Goal: Task Accomplishment & Management: Manage account settings

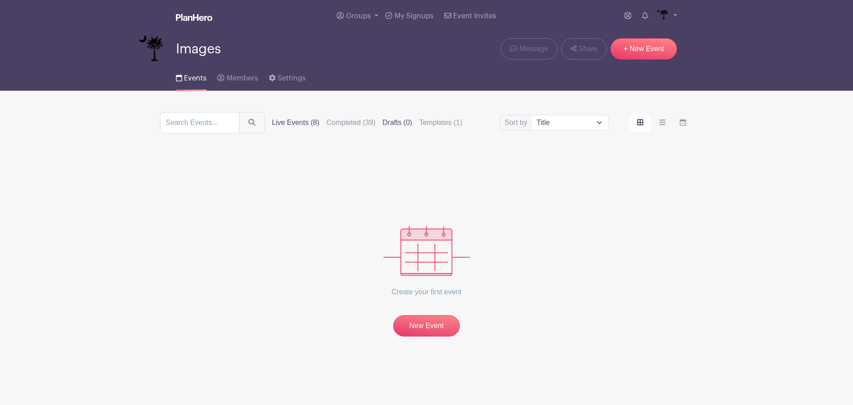
drag, startPoint x: 0, startPoint y: 0, endPoint x: 296, endPoint y: 121, distance: 319.7
click at [296, 121] on label "Live Events (8)" at bounding box center [296, 122] width 48 height 11
click at [0, 0] on input "Live Events (8)" at bounding box center [0, 0] width 0 height 0
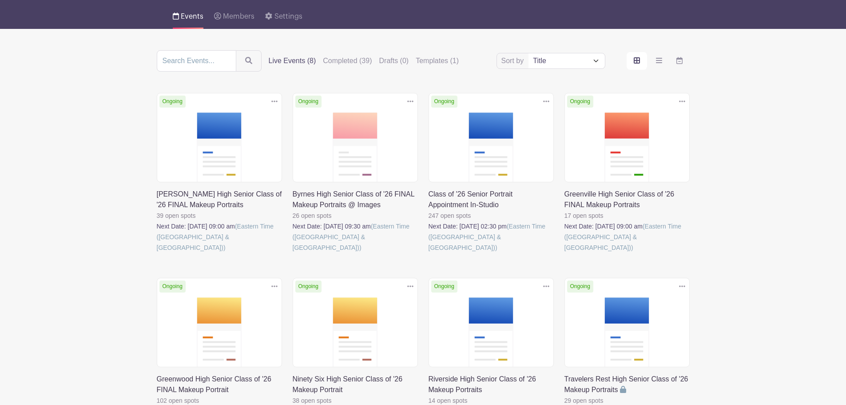
scroll to position [133, 0]
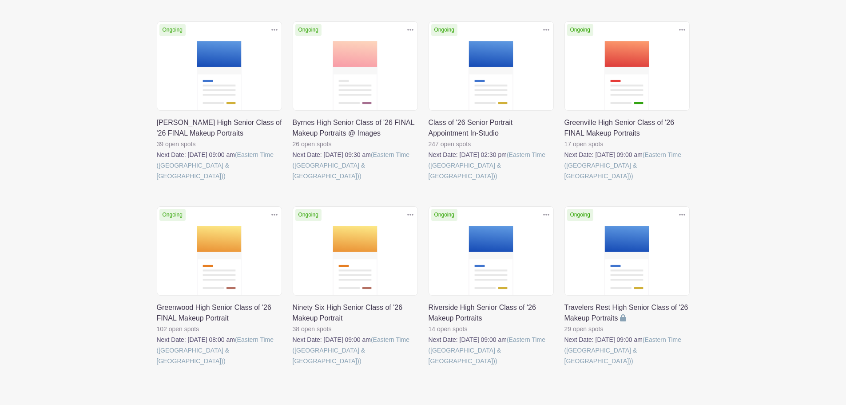
click at [293, 366] on link at bounding box center [293, 366] width 0 height 0
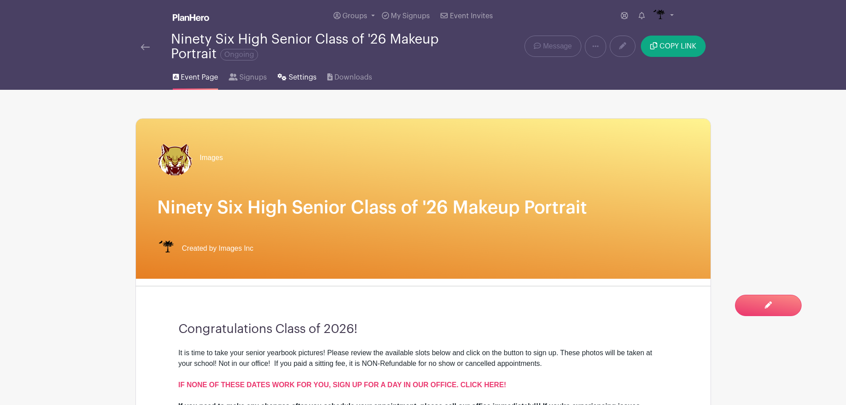
click at [294, 79] on span "Settings" at bounding box center [303, 77] width 28 height 11
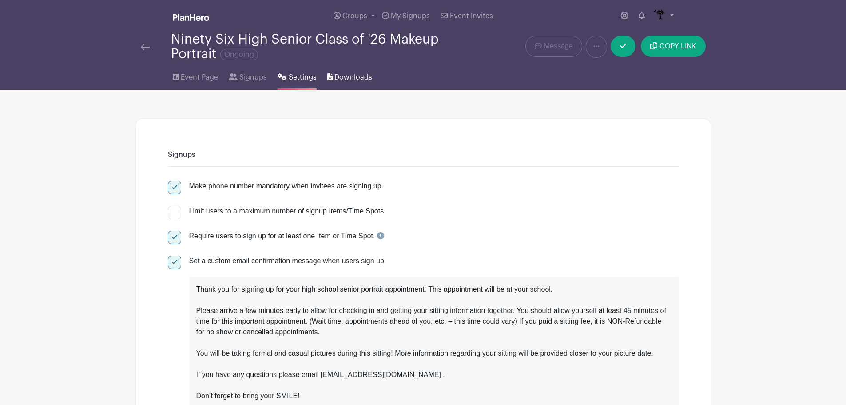
click at [359, 71] on link "Downloads" at bounding box center [349, 75] width 45 height 28
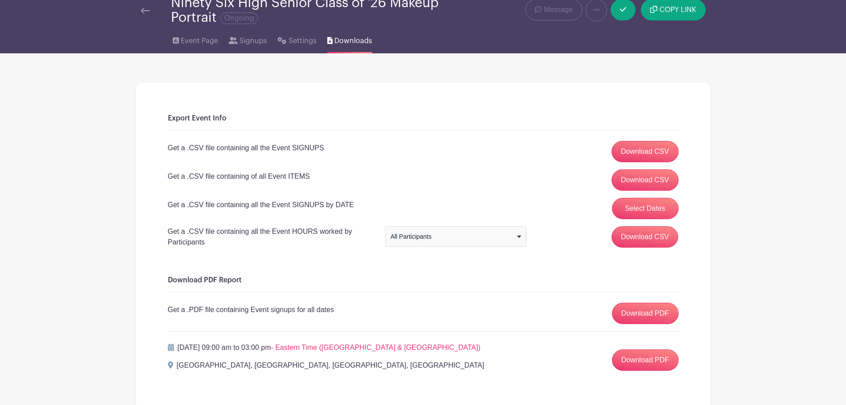
scroll to position [97, 0]
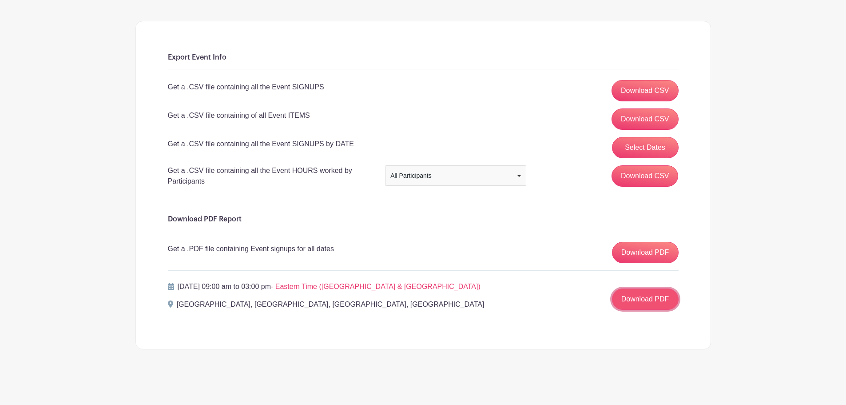
click at [651, 296] on link "Download PDF" at bounding box center [645, 298] width 67 height 21
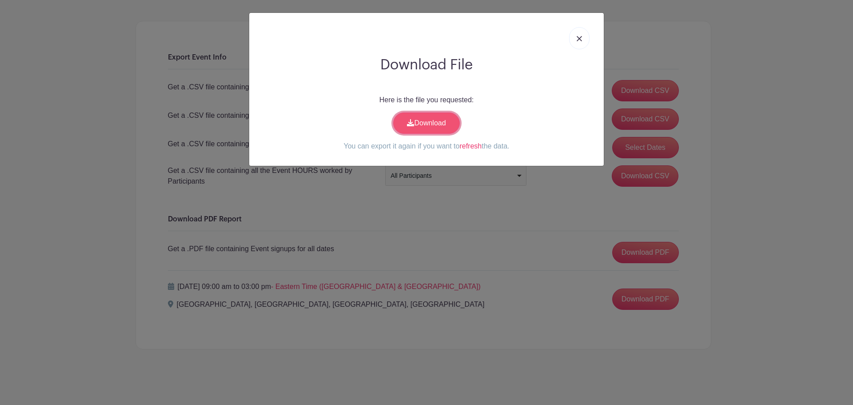
click at [408, 128] on link "Download" at bounding box center [426, 122] width 67 height 21
click at [579, 45] on link at bounding box center [579, 38] width 20 height 22
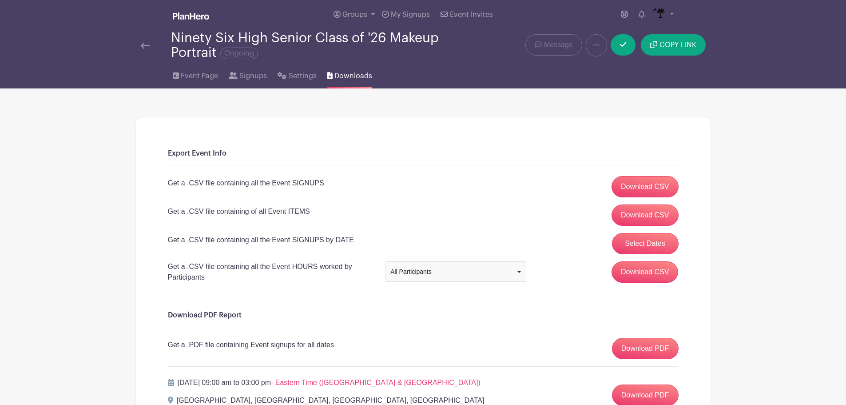
scroll to position [0, 0]
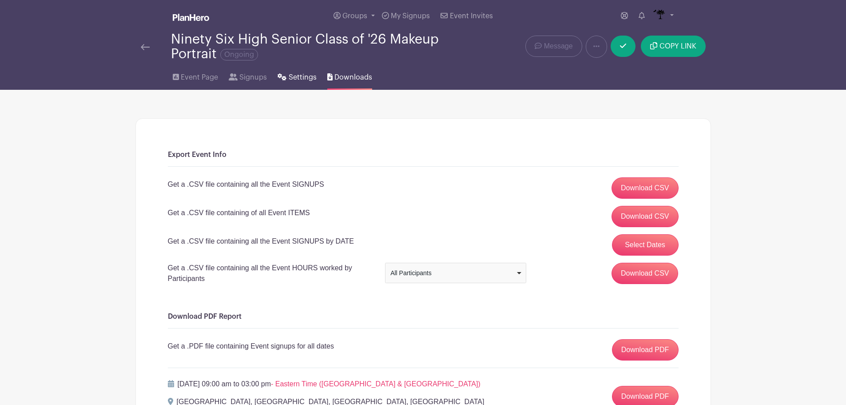
drag, startPoint x: 274, startPoint y: 74, endPoint x: 295, endPoint y: 77, distance: 21.6
click at [279, 74] on ul "Event Page Signups Settings Downloads" at bounding box center [278, 75] width 211 height 28
click at [296, 77] on span "Settings" at bounding box center [303, 77] width 28 height 11
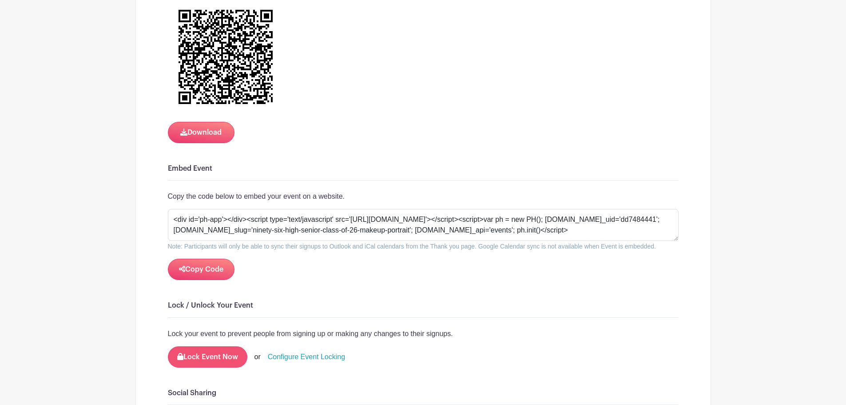
scroll to position [1555, 0]
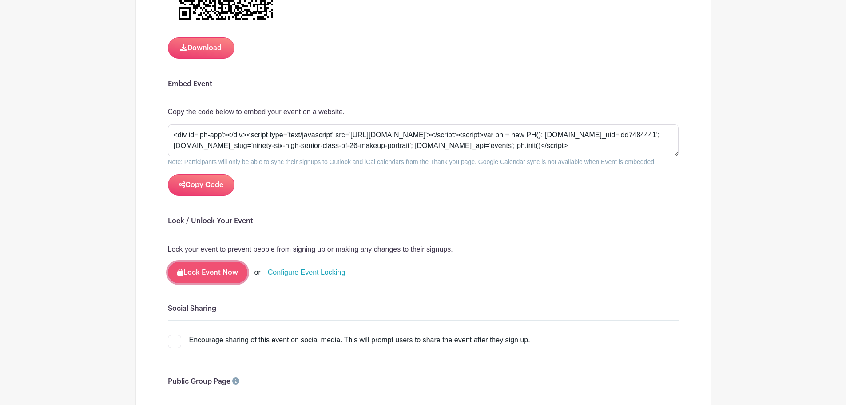
click at [221, 265] on button "Lock Event Now" at bounding box center [208, 272] width 80 height 21
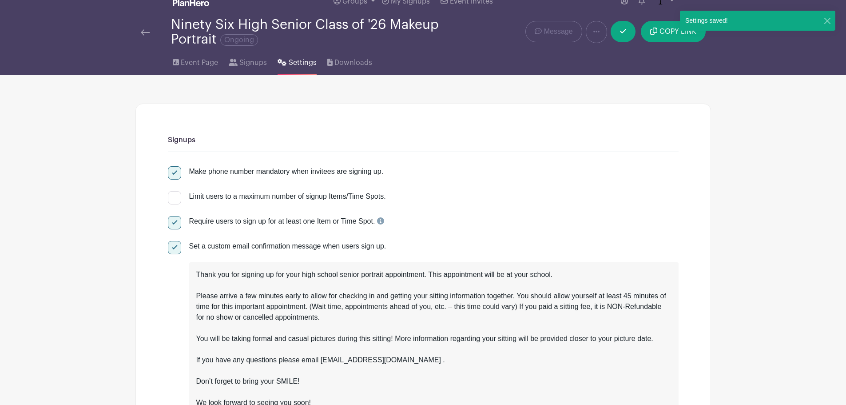
scroll to position [0, 0]
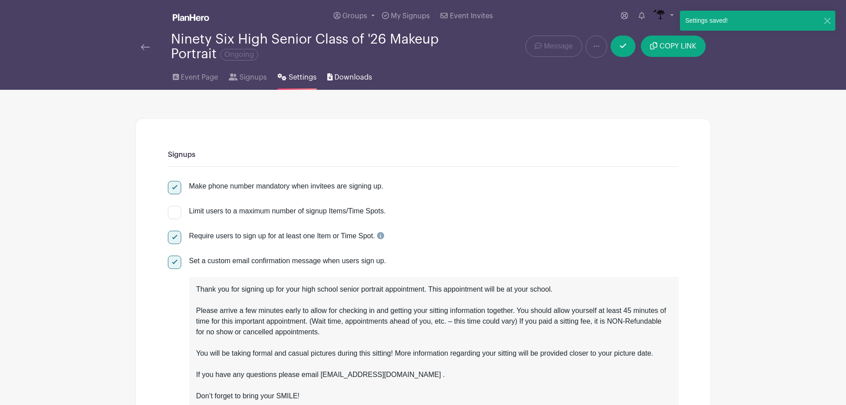
click at [345, 72] on span "Downloads" at bounding box center [354, 77] width 38 height 11
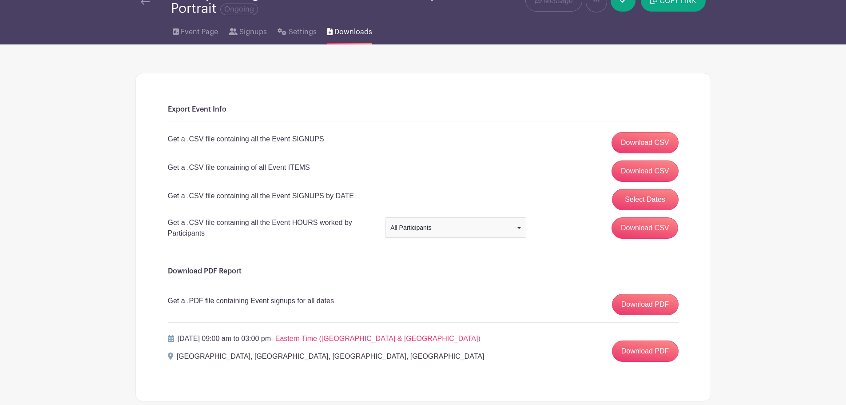
scroll to position [97, 0]
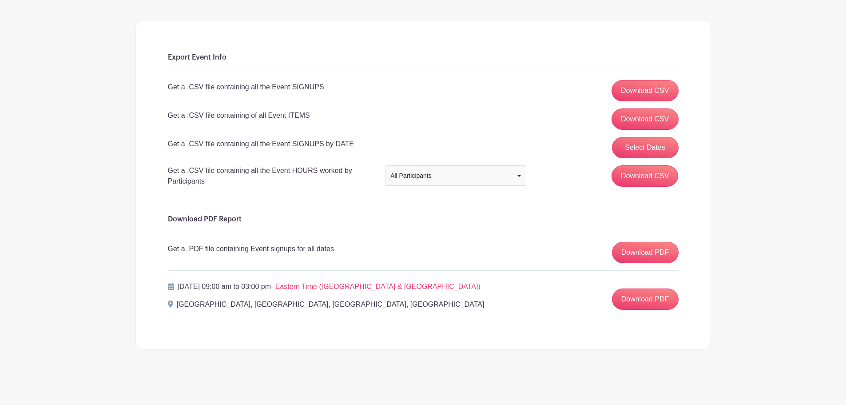
click at [623, 269] on div "Download PDF Report Get a .PDF file containing Event signups for all dates Down…" at bounding box center [423, 266] width 511 height 102
click at [630, 243] on link "Download PDF" at bounding box center [645, 252] width 67 height 21
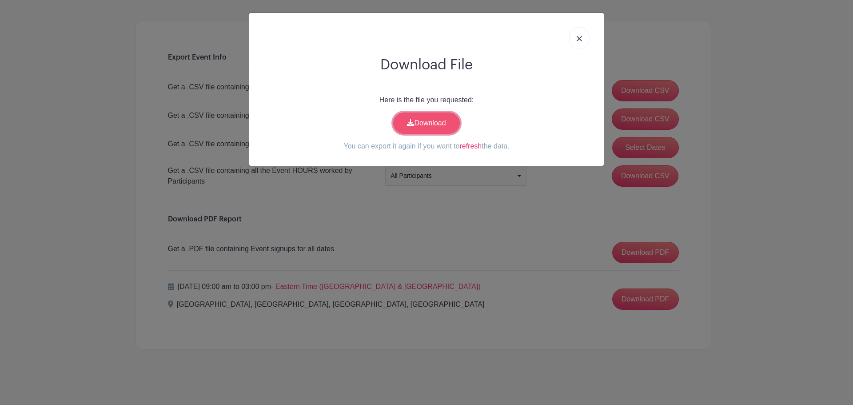
click at [431, 122] on link "Download" at bounding box center [426, 122] width 67 height 21
click at [573, 37] on link at bounding box center [579, 38] width 20 height 22
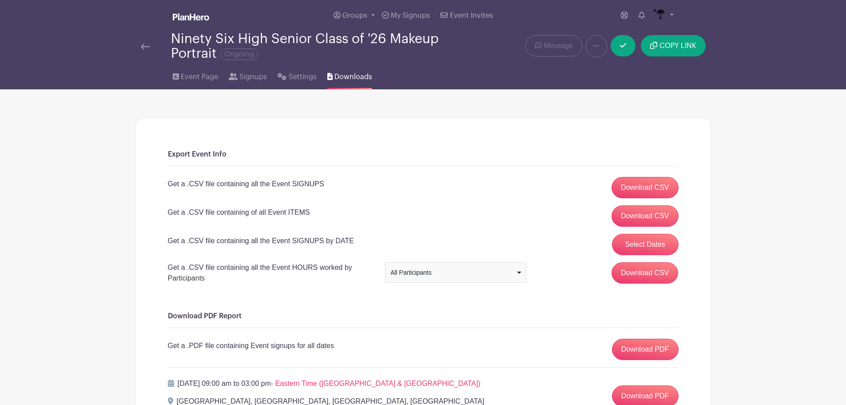
scroll to position [0, 0]
click at [192, 72] on span "Event Page" at bounding box center [199, 77] width 37 height 11
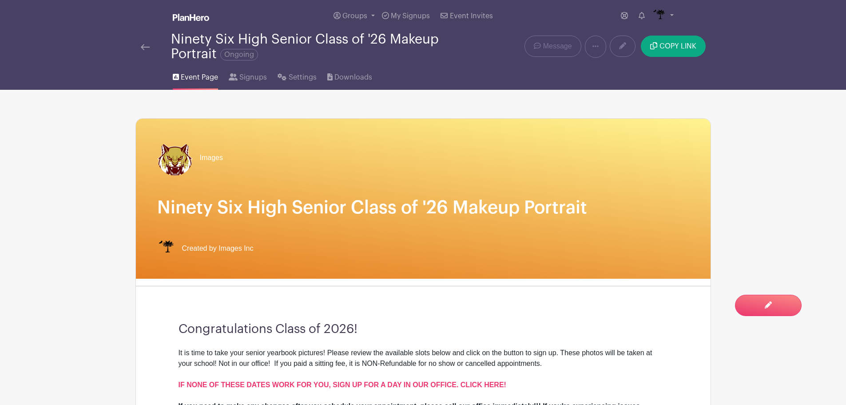
click at [246, 57] on span "Ongoing" at bounding box center [239, 55] width 38 height 12
click at [146, 47] on img at bounding box center [145, 47] width 9 height 6
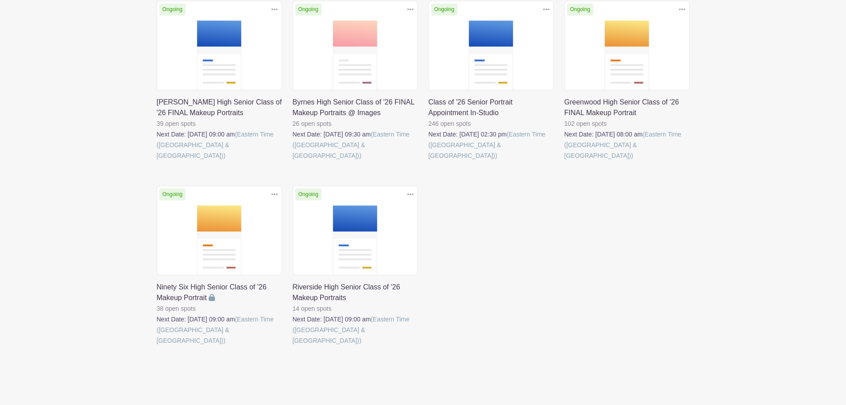
scroll to position [109, 0]
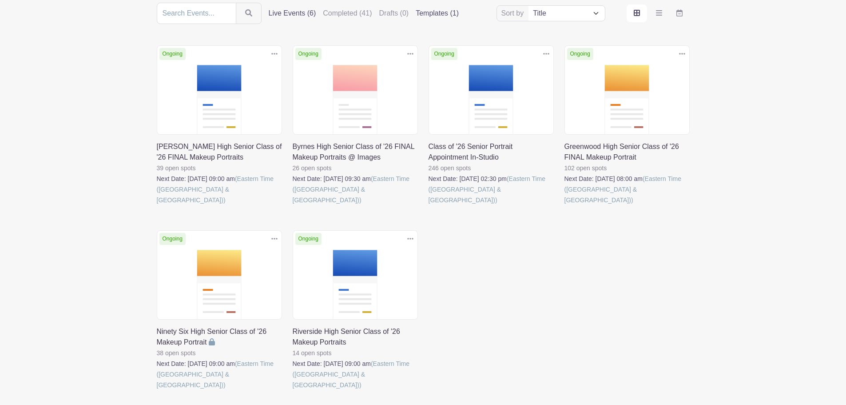
click at [443, 12] on label "Templates (1)" at bounding box center [437, 13] width 43 height 11
click at [0, 0] on input "Templates (1)" at bounding box center [0, 0] width 0 height 0
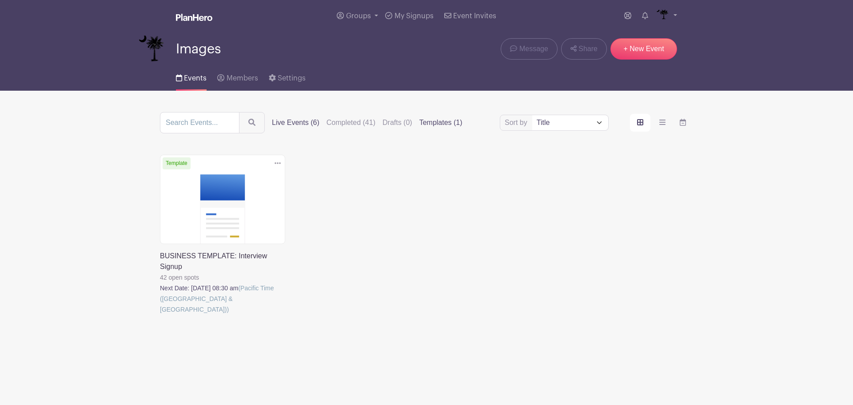
click at [299, 127] on label "Live Events (6)" at bounding box center [296, 122] width 48 height 11
click at [0, 0] on input "Live Events (6)" at bounding box center [0, 0] width 0 height 0
